Goal: Information Seeking & Learning: Learn about a topic

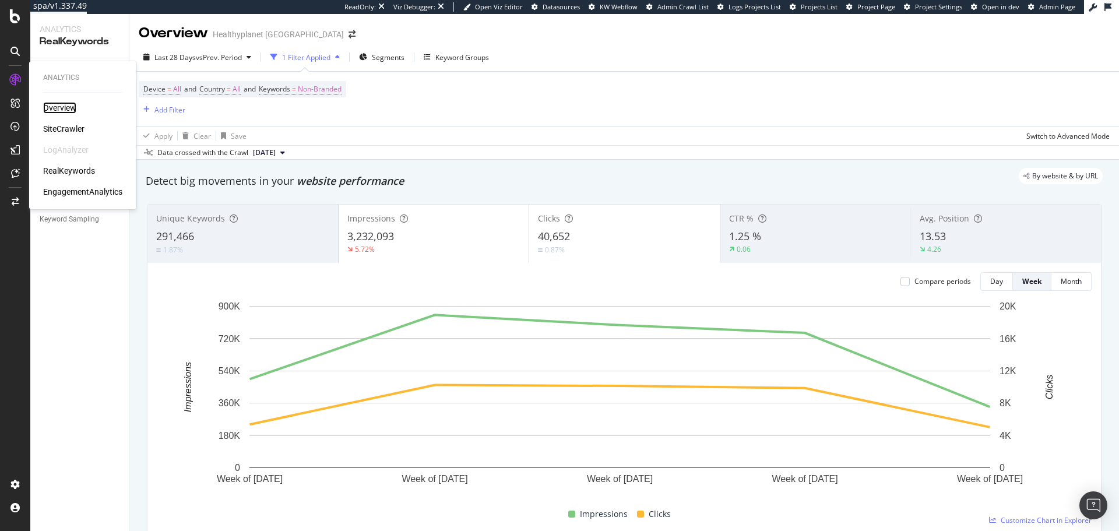
click at [56, 105] on div "Overview" at bounding box center [59, 108] width 33 height 12
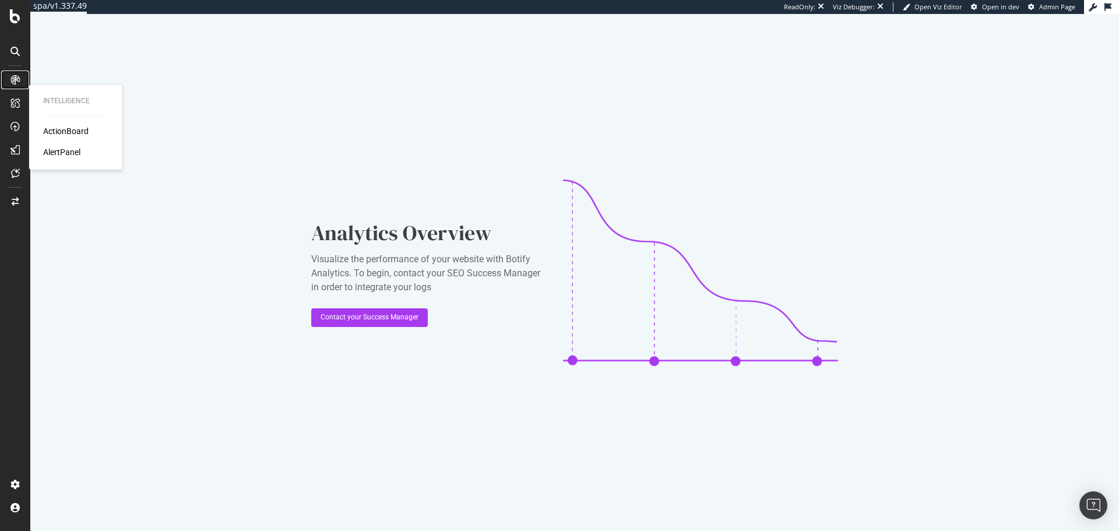
click at [9, 79] on div at bounding box center [15, 80] width 19 height 19
click at [21, 47] on div at bounding box center [15, 51] width 19 height 19
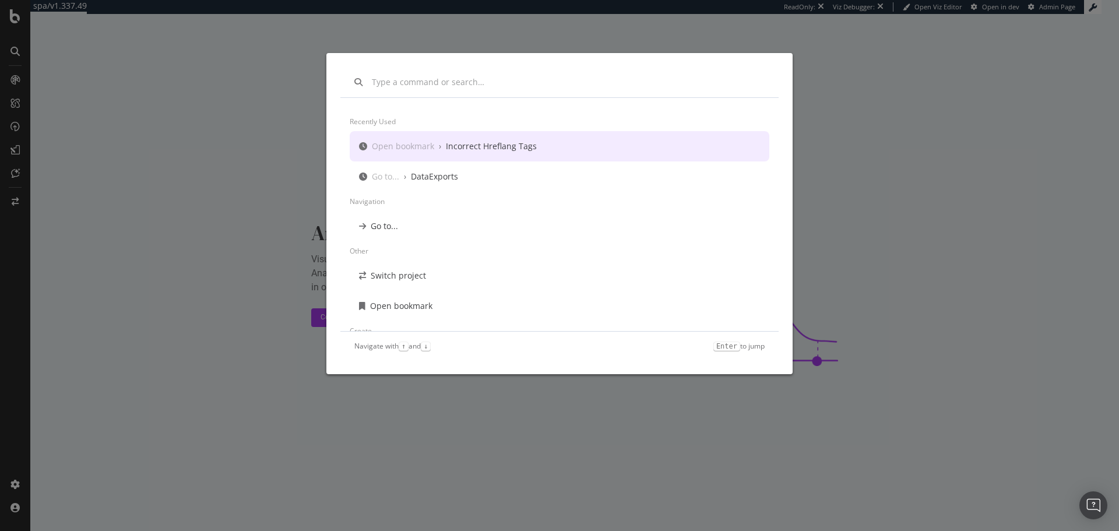
click at [13, 23] on div "Recently used Open bookmark › Incorrect Hreflang Tags Go to... › DataExports Na…" at bounding box center [559, 265] width 1119 height 531
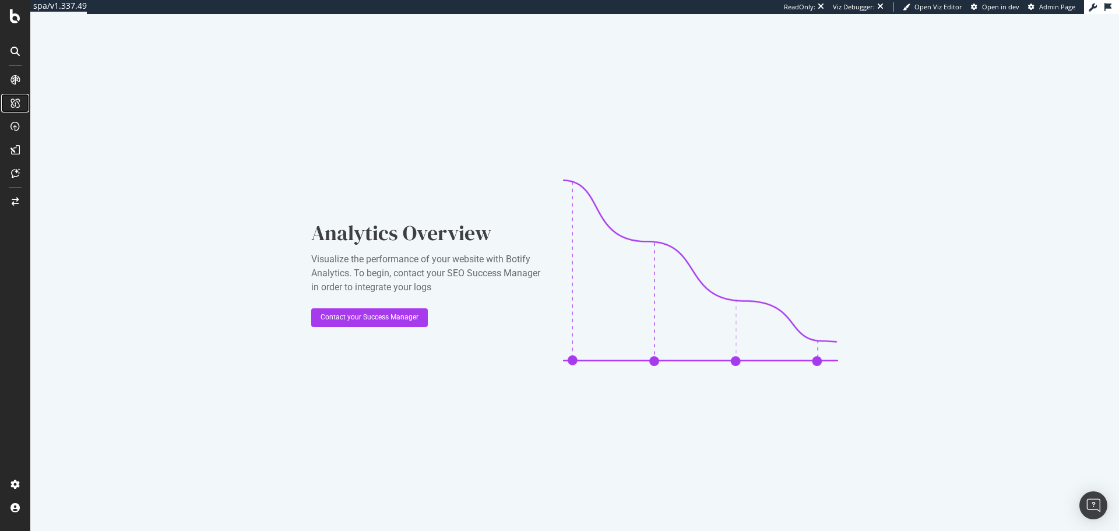
click at [15, 108] on div at bounding box center [15, 103] width 19 height 19
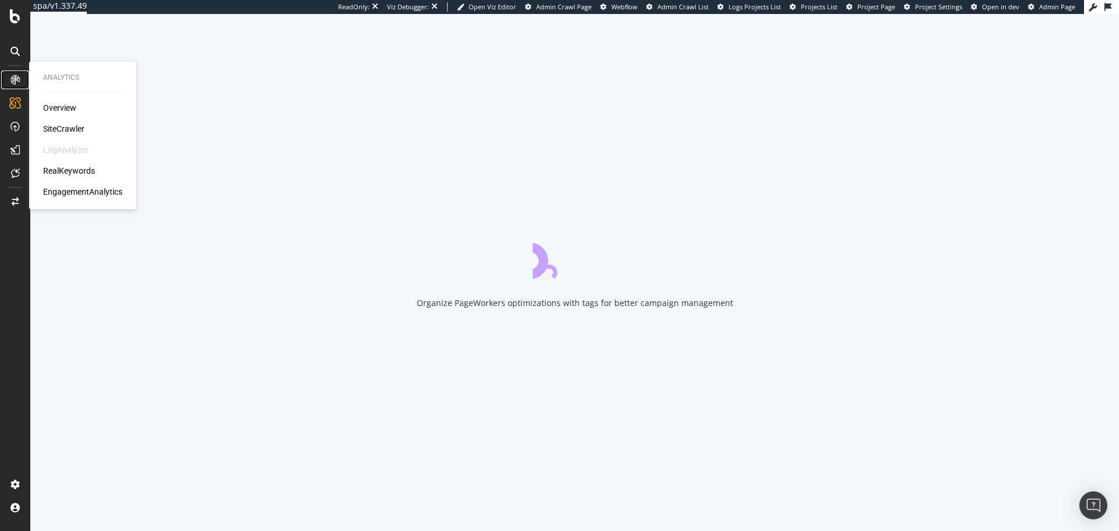
click at [17, 80] on icon at bounding box center [14, 79] width 9 height 9
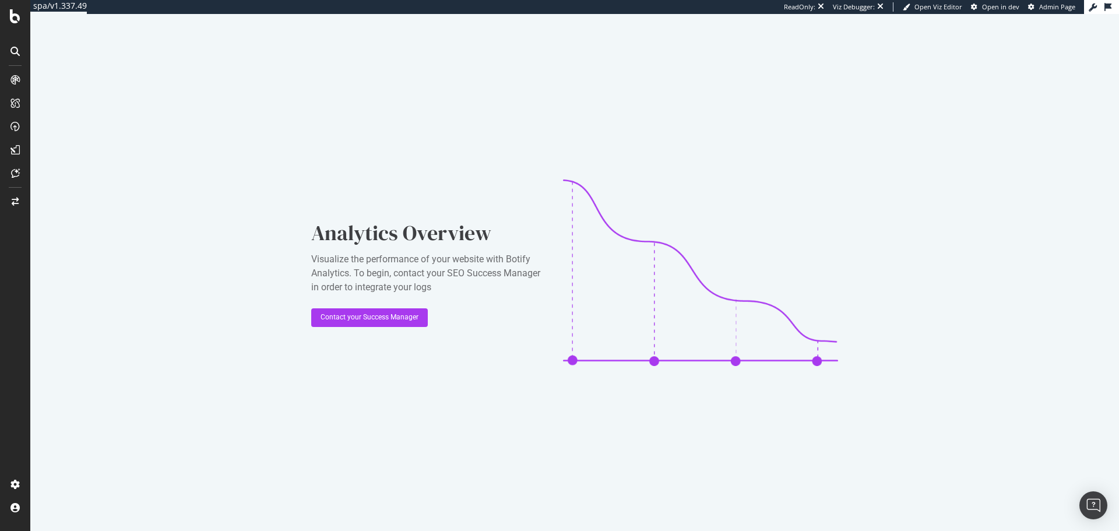
click at [17, 89] on div at bounding box center [15, 82] width 28 height 23
click at [16, 80] on icon at bounding box center [14, 79] width 9 height 9
click at [17, 81] on icon at bounding box center [14, 79] width 9 height 9
click at [17, 51] on icon at bounding box center [14, 51] width 9 height 9
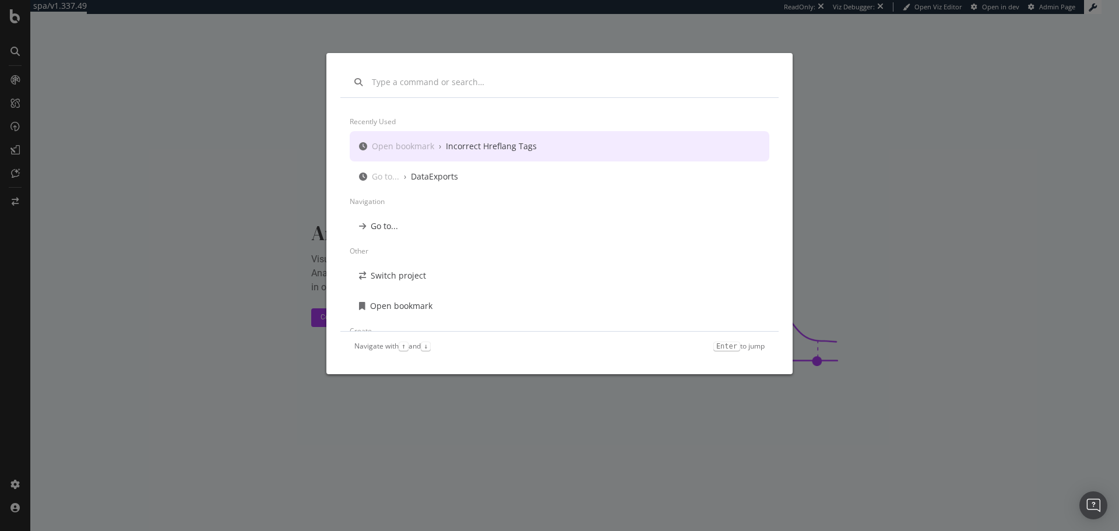
click at [62, 153] on div "Recently used Open bookmark › Incorrect Hreflang Tags Go to... › DataExports Na…" at bounding box center [559, 265] width 1119 height 531
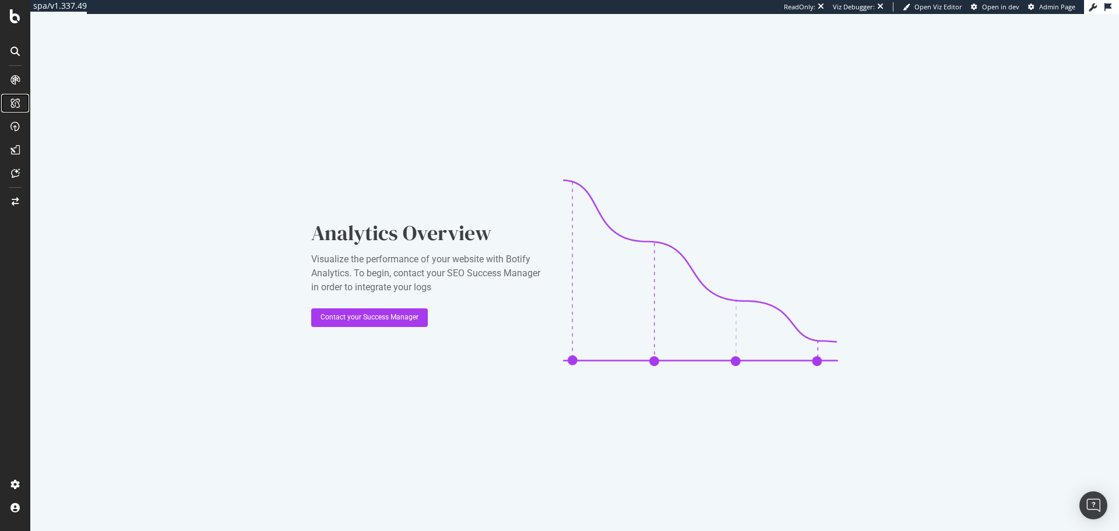
click at [12, 101] on icon at bounding box center [14, 102] width 9 height 9
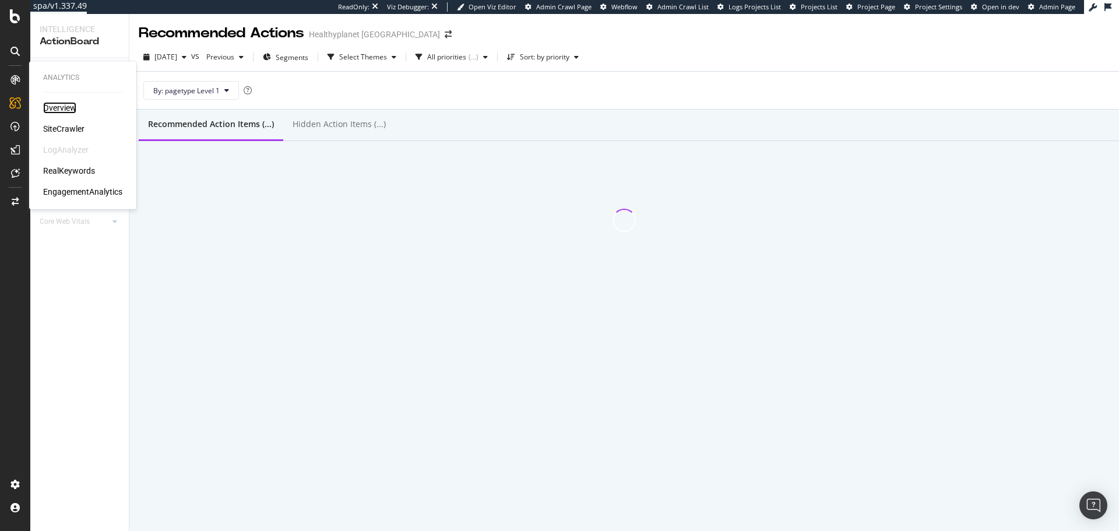
click at [58, 103] on div "Overview" at bounding box center [59, 108] width 33 height 12
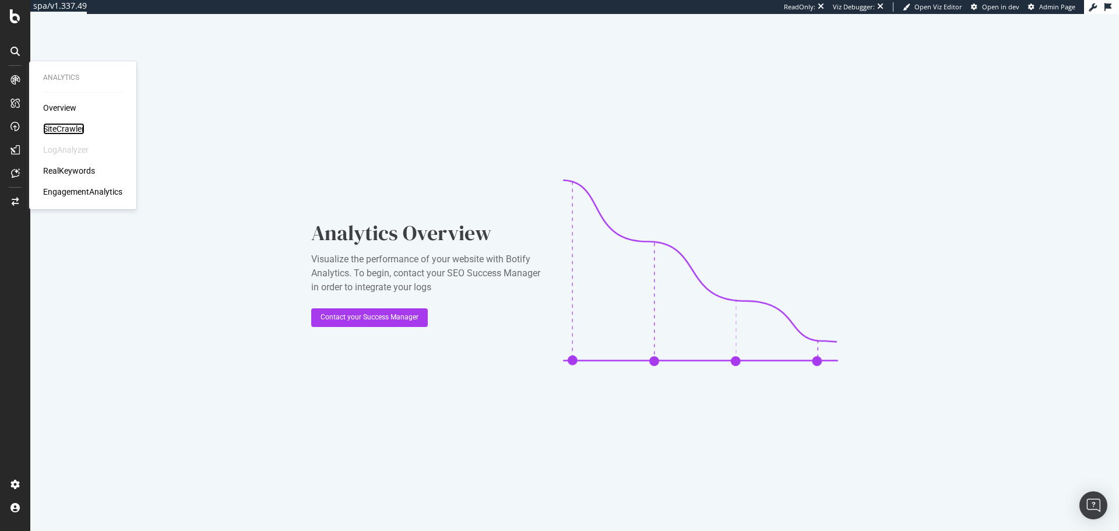
click at [65, 127] on div "SiteCrawler" at bounding box center [63, 129] width 41 height 12
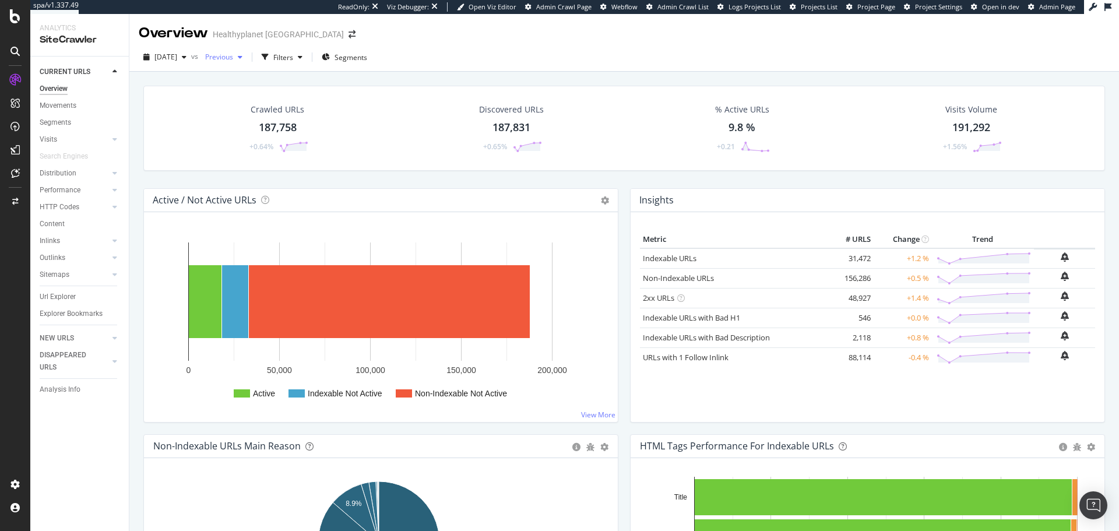
click at [247, 64] on div "Previous" at bounding box center [223, 56] width 47 height 17
click at [307, 54] on div "Filters" at bounding box center [282, 56] width 50 height 17
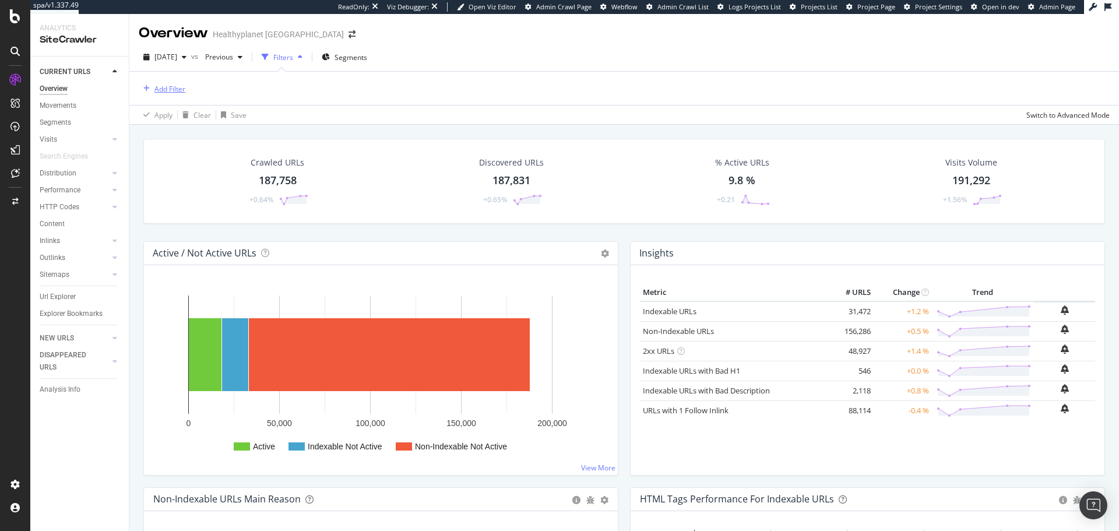
click at [173, 89] on div "Add Filter" at bounding box center [169, 89] width 31 height 10
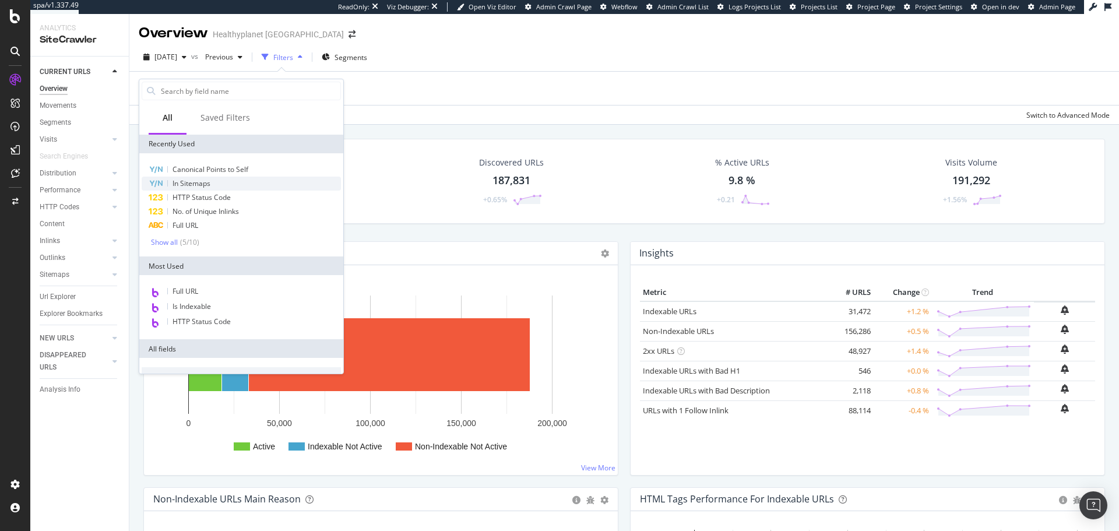
click at [228, 183] on div "In Sitemaps" at bounding box center [241, 184] width 199 height 14
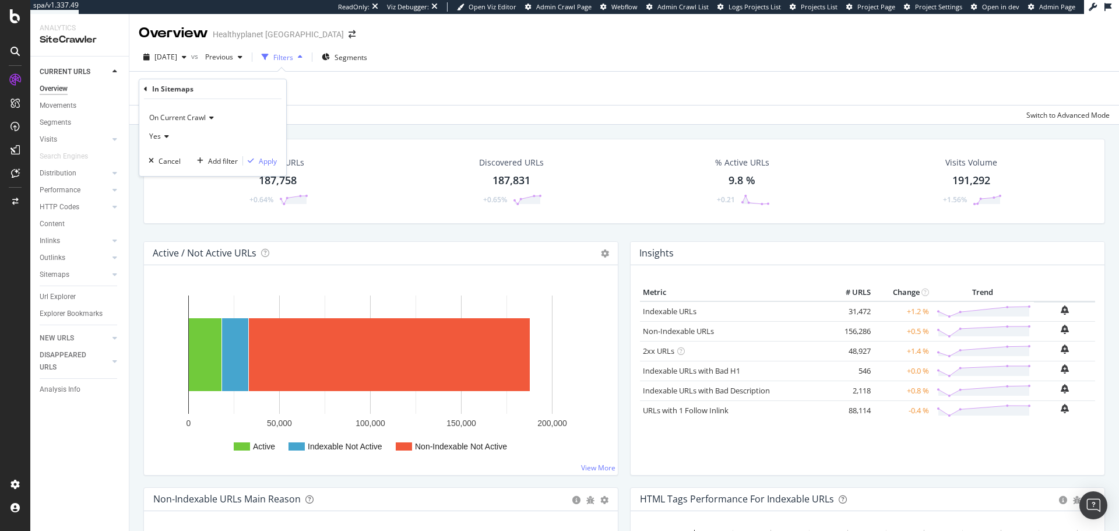
click at [157, 133] on span "Yes" at bounding box center [155, 136] width 12 height 10
click at [168, 177] on div "No" at bounding box center [214, 175] width 125 height 15
click at [278, 167] on div "On Current Crawl No Cancel Add filter Apply" at bounding box center [212, 137] width 147 height 77
click at [267, 164] on div "Apply" at bounding box center [268, 161] width 18 height 10
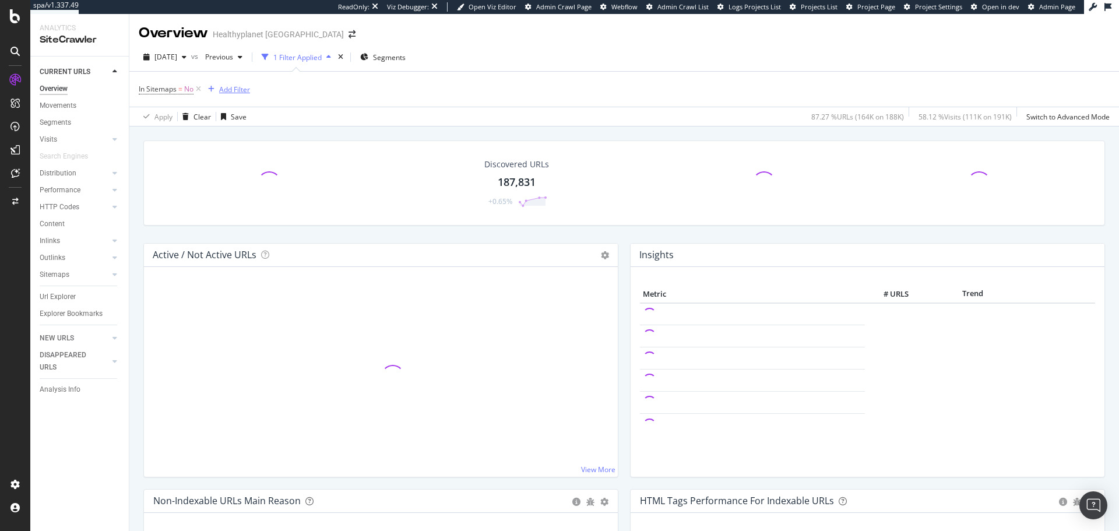
click at [234, 88] on div "Add Filter" at bounding box center [234, 90] width 31 height 10
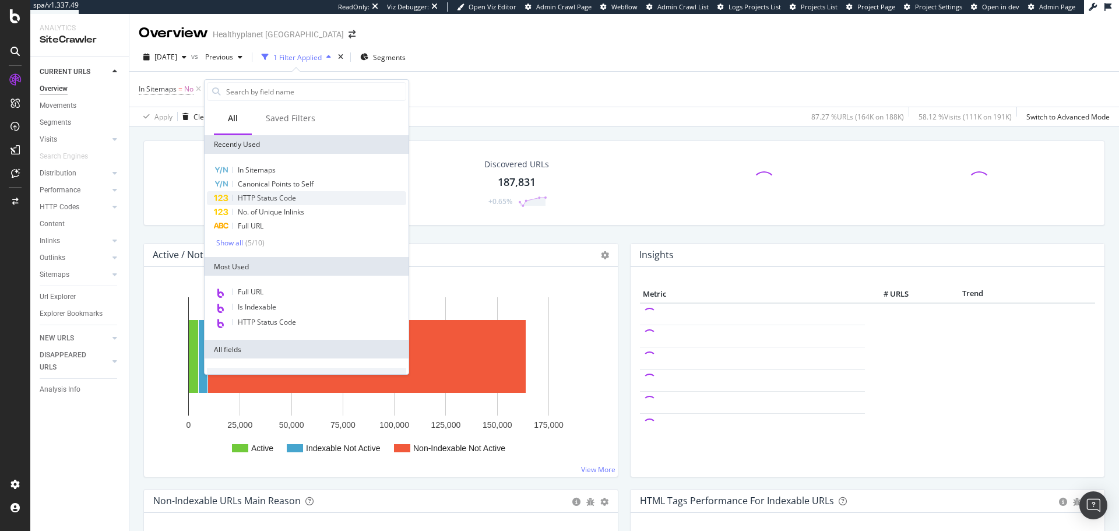
click at [287, 196] on span "HTTP Status Code" at bounding box center [267, 198] width 58 height 10
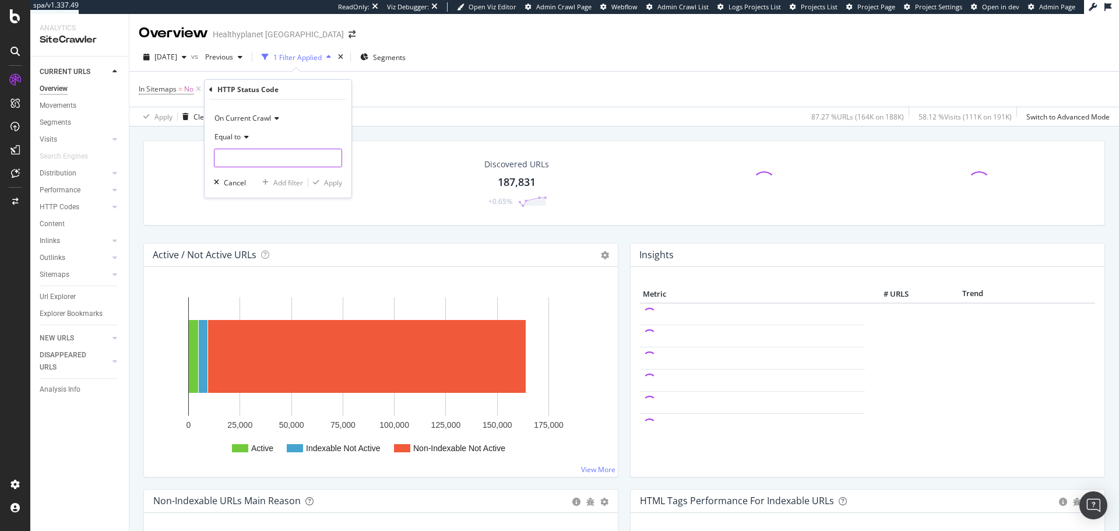
click at [290, 162] on input "number" at bounding box center [278, 158] width 128 height 19
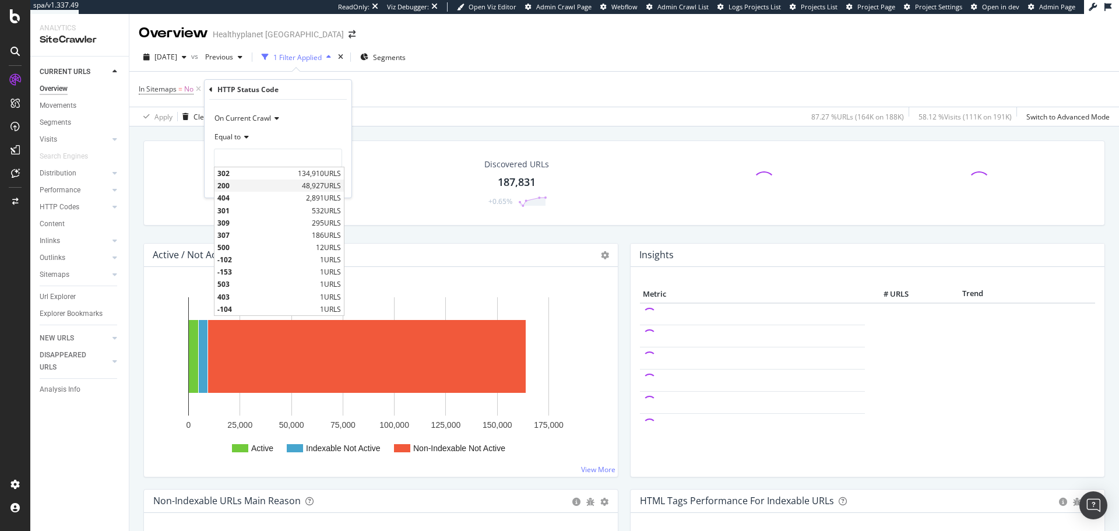
click at [267, 185] on span "200" at bounding box center [258, 186] width 82 height 10
type input "200"
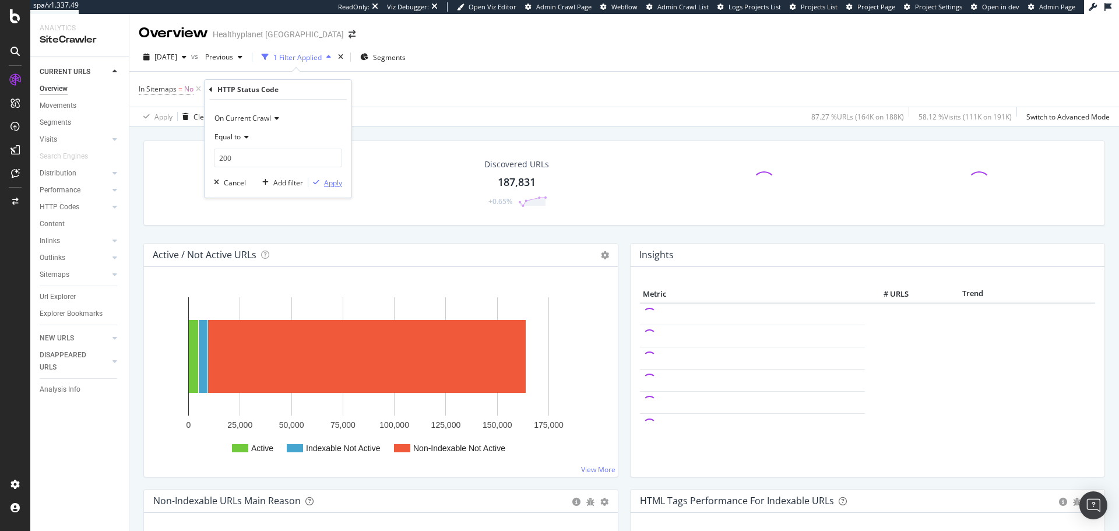
click at [319, 181] on div "button" at bounding box center [316, 182] width 16 height 7
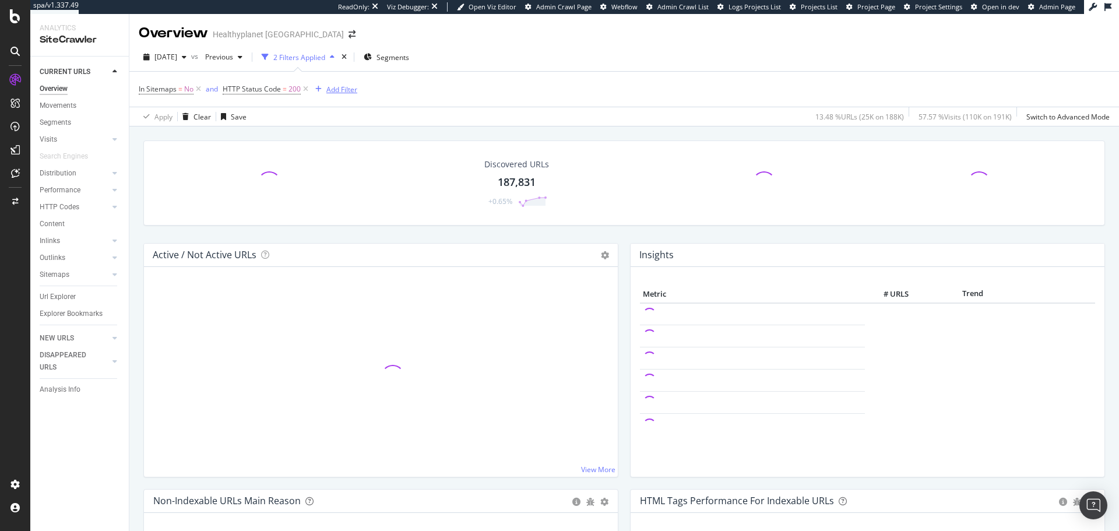
click at [338, 93] on div "Add Filter" at bounding box center [341, 90] width 31 height 10
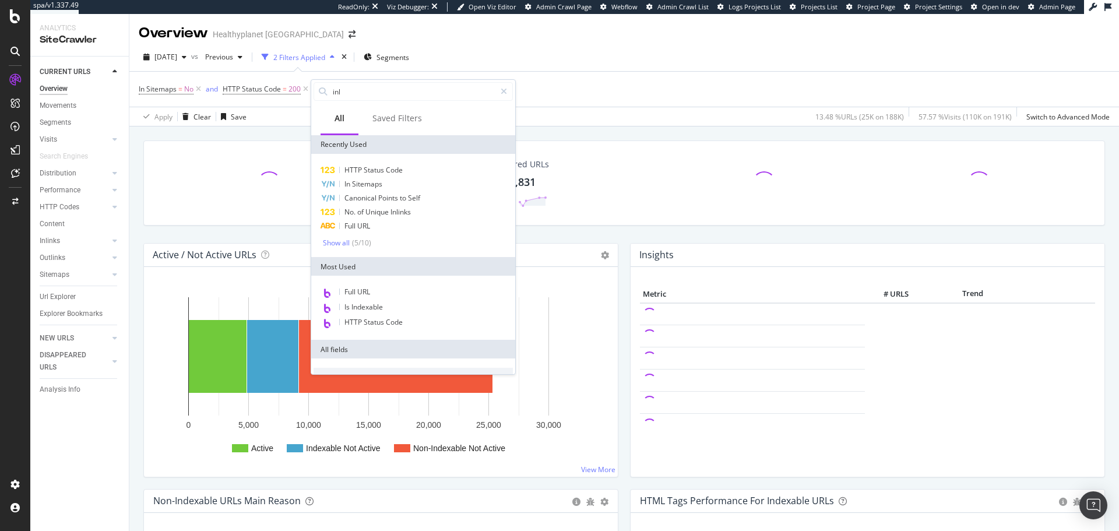
type input "inli"
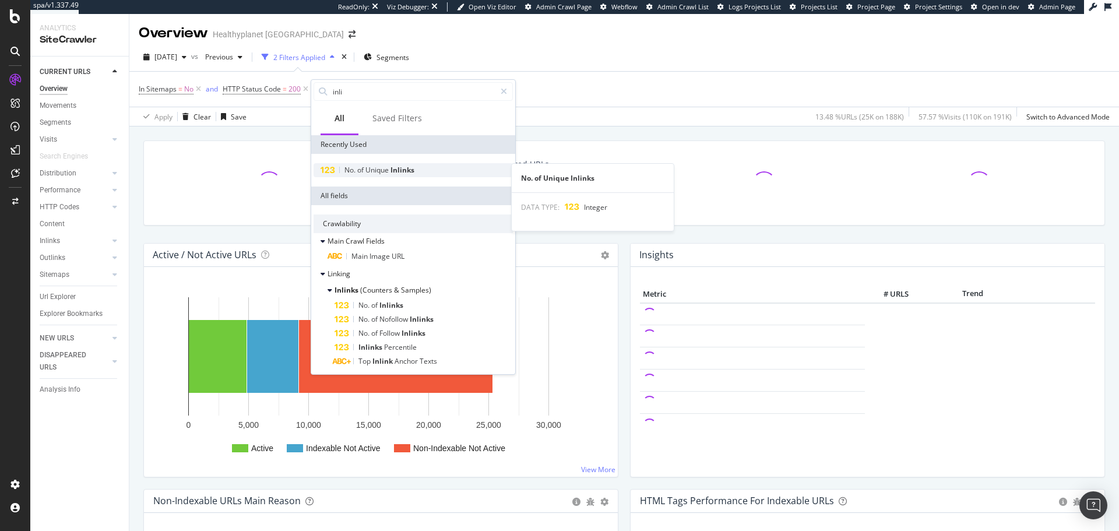
click at [406, 164] on div "No. of Unique Inlinks" at bounding box center [413, 170] width 199 height 14
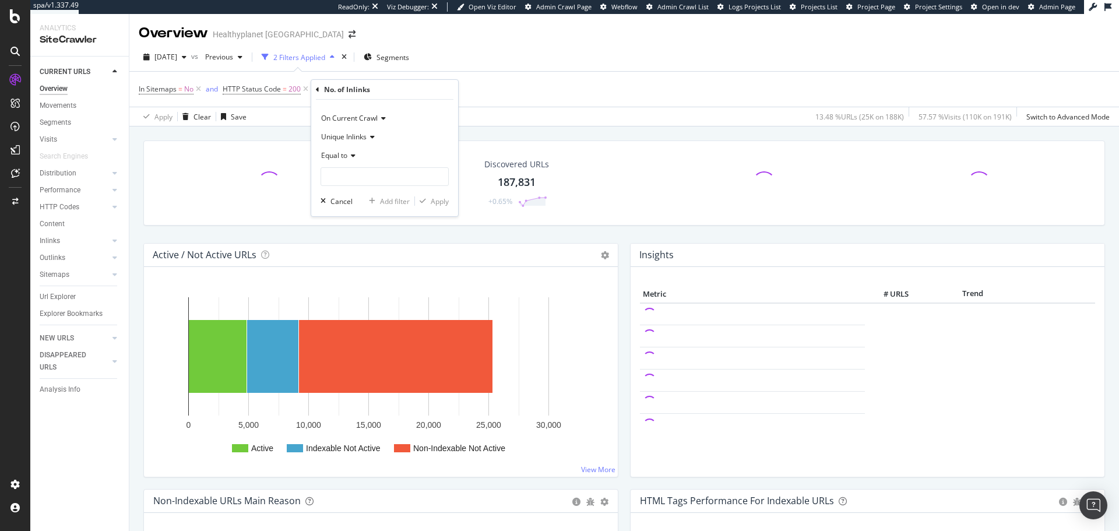
click at [354, 159] on icon at bounding box center [351, 155] width 8 height 7
click at [355, 245] on div "Greater than" at bounding box center [385, 240] width 125 height 15
click at [372, 189] on div "On Current Crawl Unique Inlinks Greater than Cancel Add filter Apply" at bounding box center [384, 158] width 147 height 117
click at [375, 181] on input "number" at bounding box center [385, 176] width 128 height 19
type input "0"
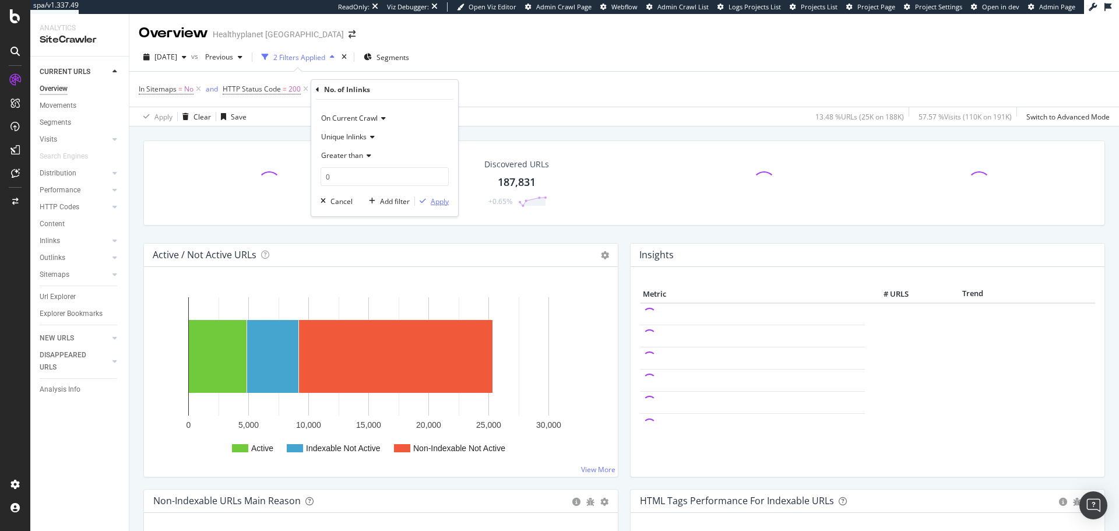
click at [434, 206] on div "Apply" at bounding box center [440, 201] width 18 height 10
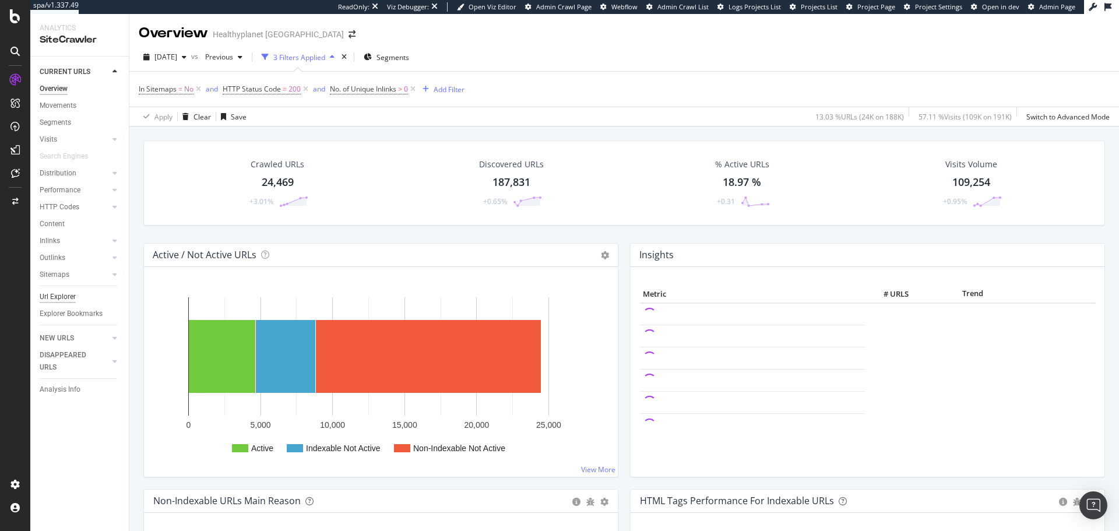
click at [64, 294] on div "Url Explorer" at bounding box center [58, 297] width 36 height 12
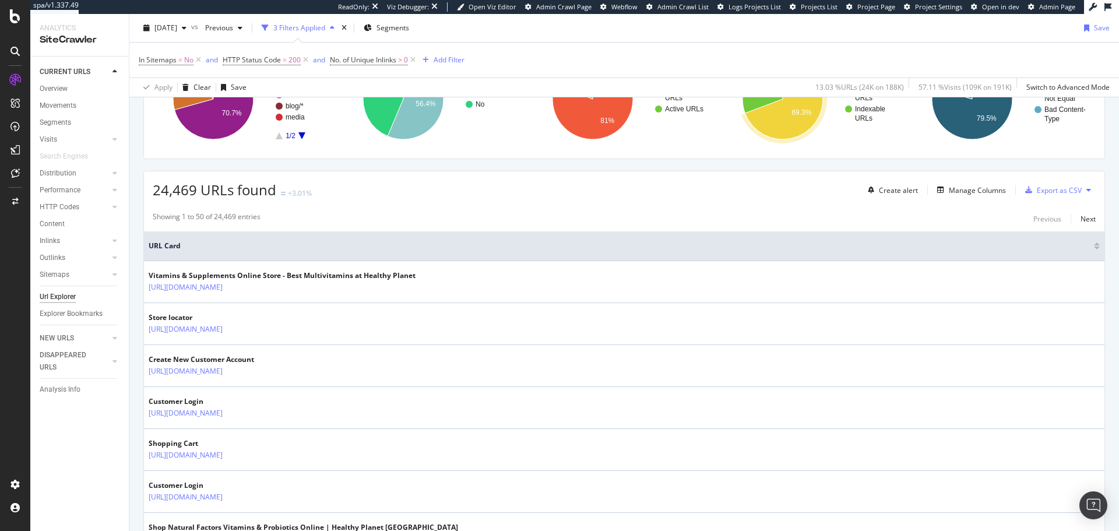
scroll to position [117, 0]
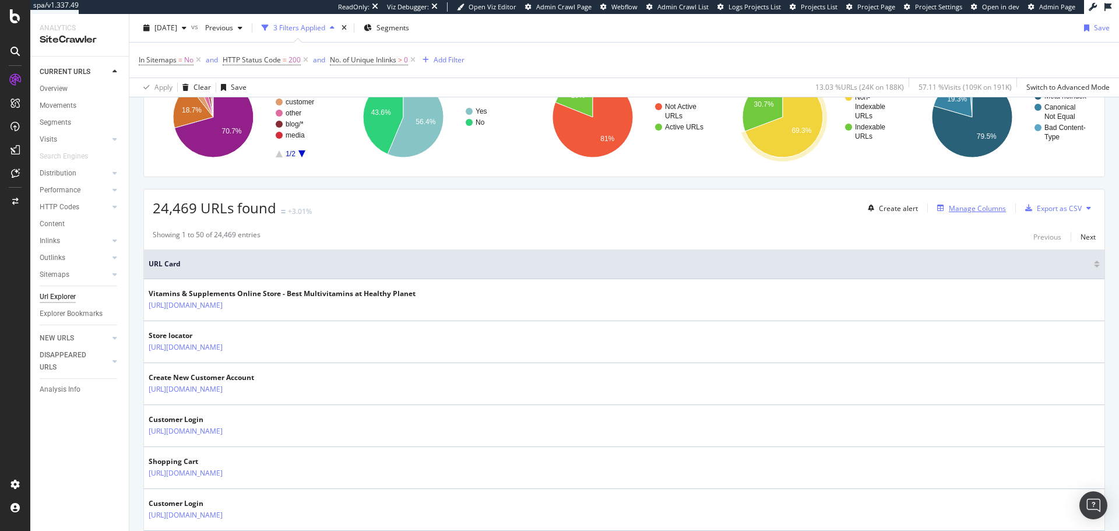
click at [990, 208] on div "Manage Columns" at bounding box center [977, 208] width 57 height 10
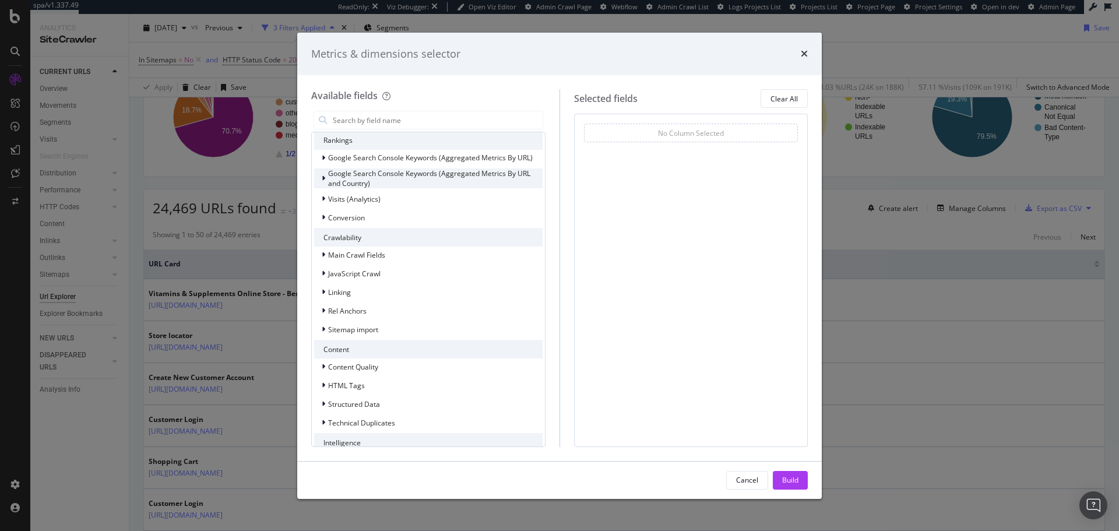
scroll to position [0, 0]
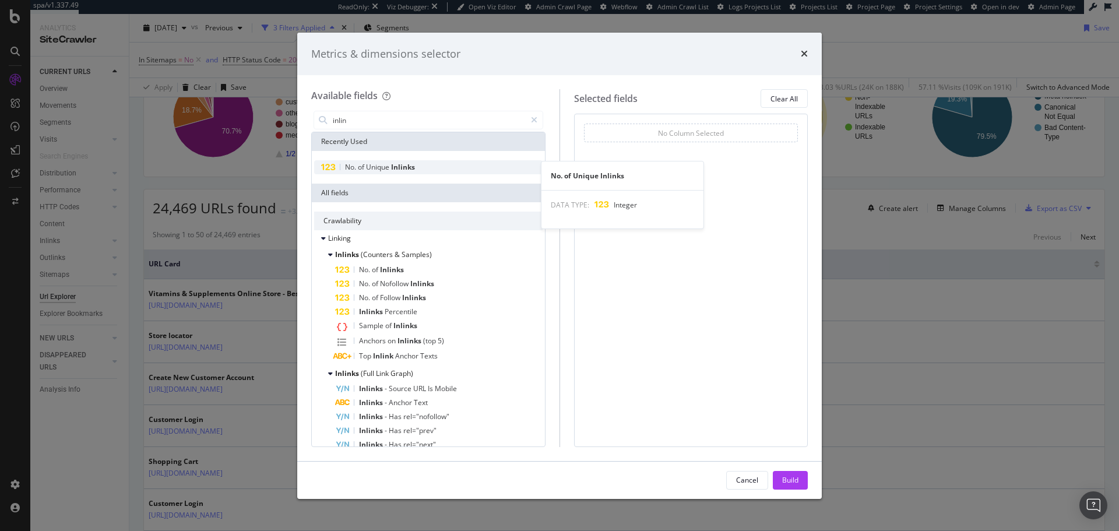
type input "inlin"
click at [452, 172] on div "No. of Unique Inlinks" at bounding box center [428, 167] width 228 height 14
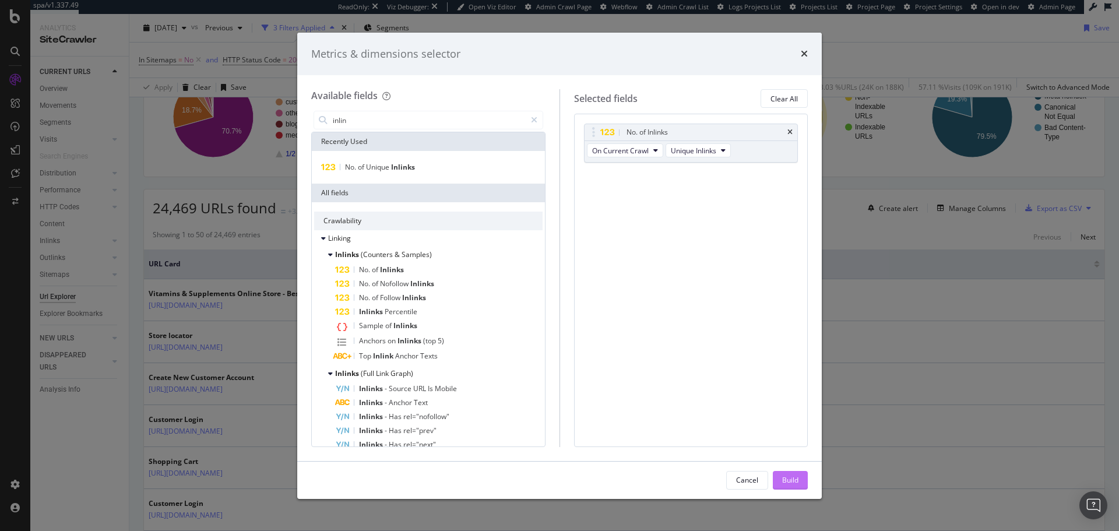
click at [790, 476] on div "Build" at bounding box center [790, 480] width 16 height 10
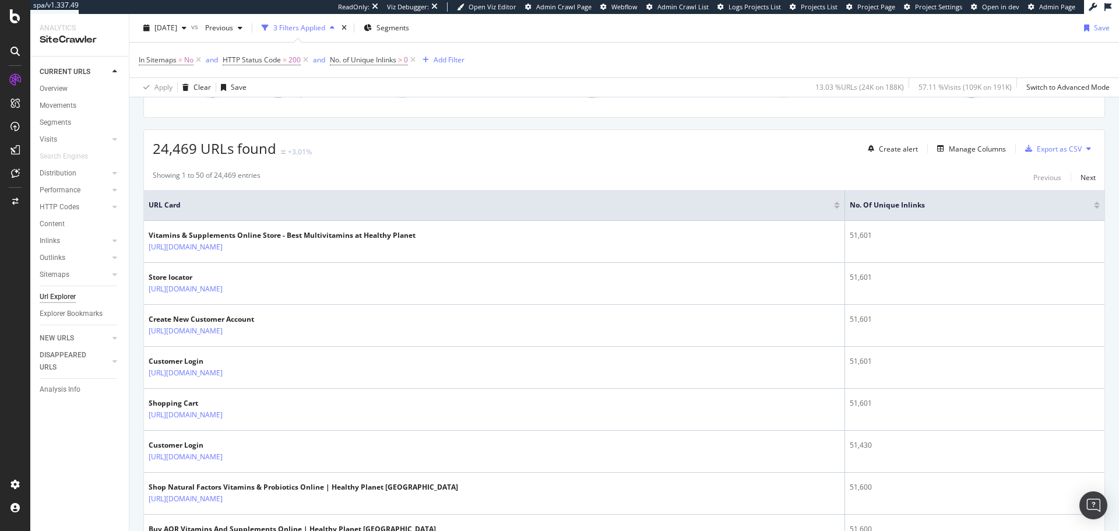
scroll to position [175, 0]
click at [1094, 207] on div at bounding box center [1097, 208] width 6 height 3
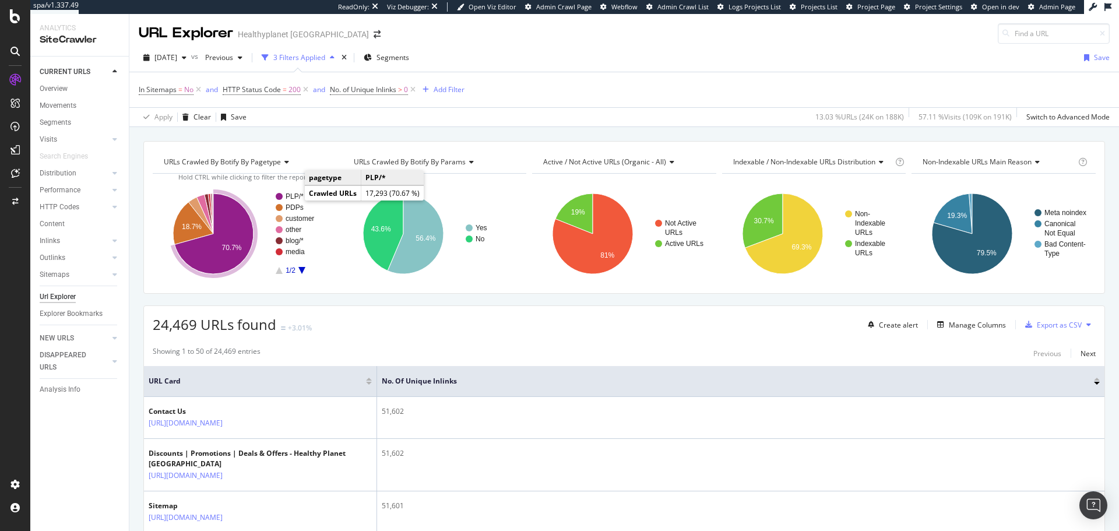
click at [293, 198] on text "PLP/*" at bounding box center [295, 196] width 18 height 8
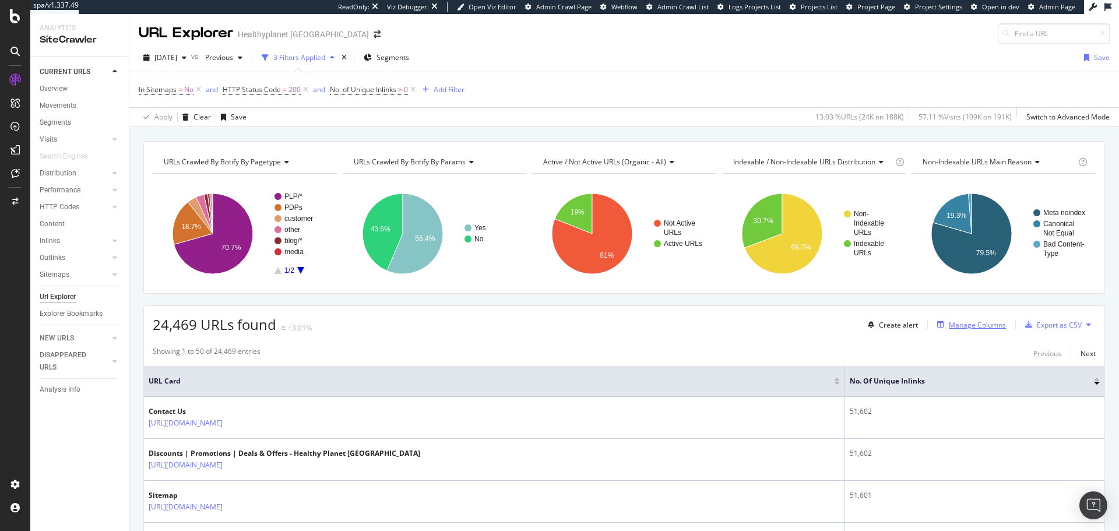
click at [982, 328] on div "Manage Columns" at bounding box center [977, 325] width 57 height 10
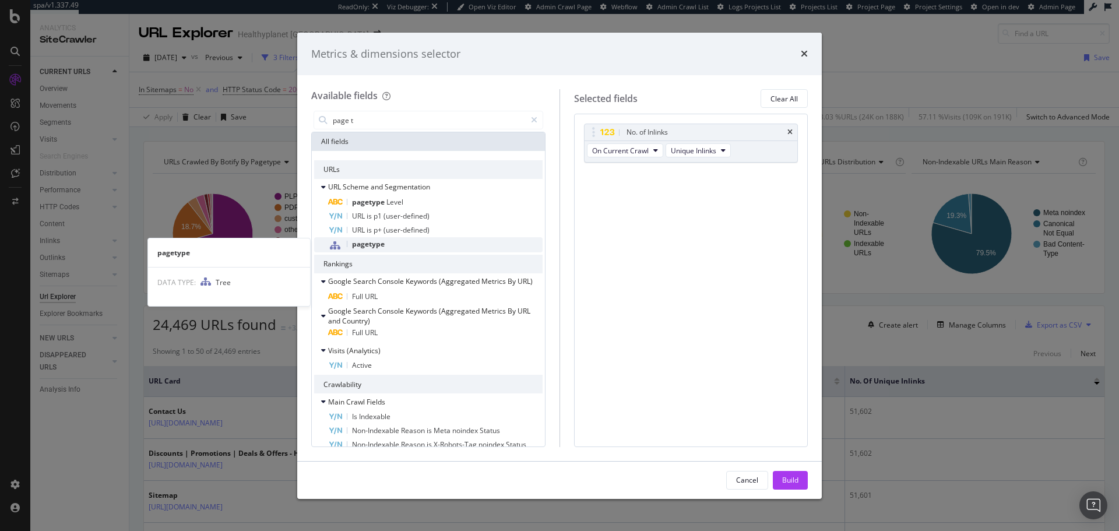
type input "page t"
click at [417, 249] on div "pagetype" at bounding box center [435, 244] width 214 height 15
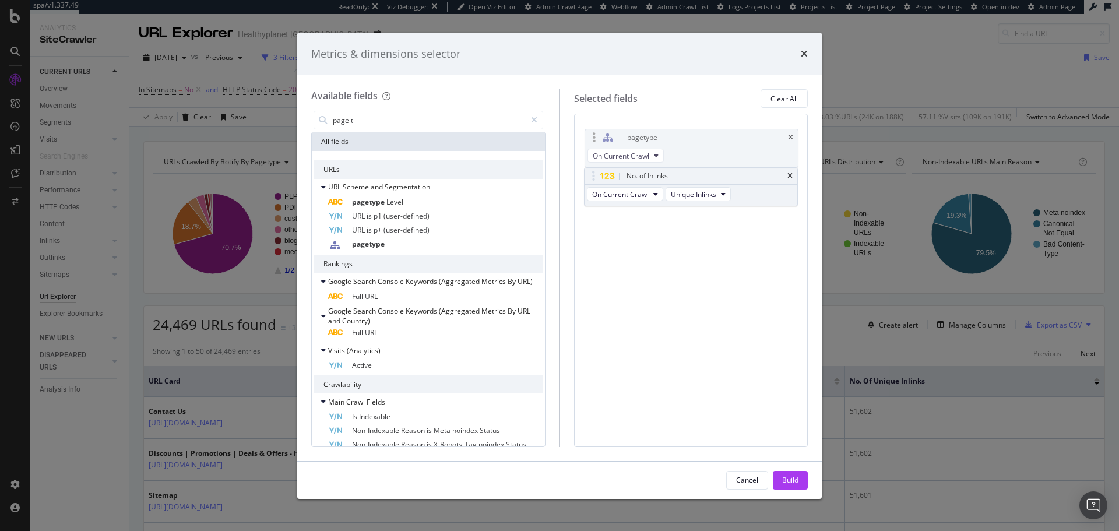
drag, startPoint x: 733, startPoint y: 178, endPoint x: 734, endPoint y: 135, distance: 42.6
click at [734, 135] on body "spa/v1.337.49 ReadOnly: Viz Debugger: Open Viz Editor Admin Crawl Page Webflow …" at bounding box center [559, 265] width 1119 height 531
click at [788, 476] on div "Build" at bounding box center [790, 480] width 16 height 10
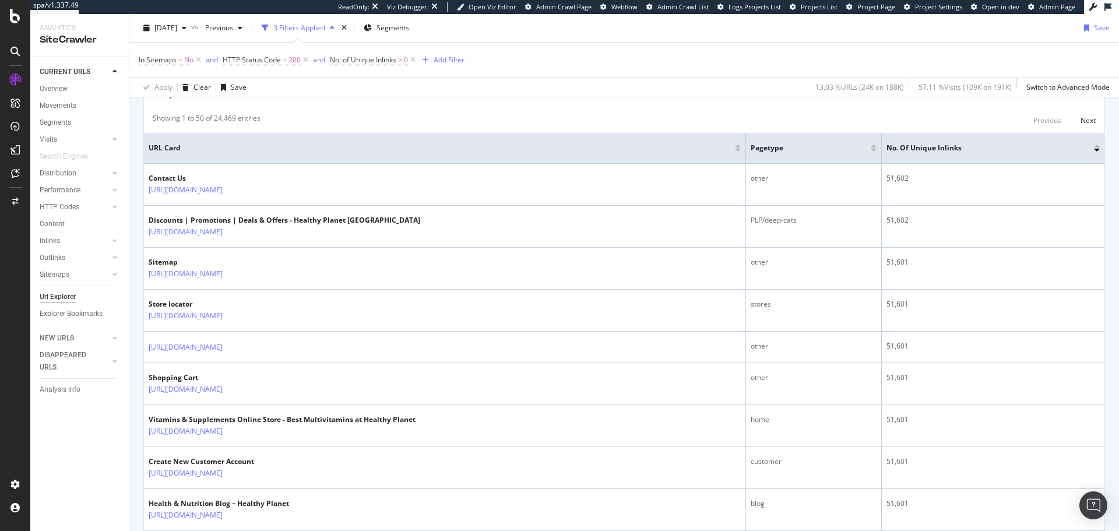
scroll to position [291, 0]
